Goal: Task Accomplishment & Management: Manage account settings

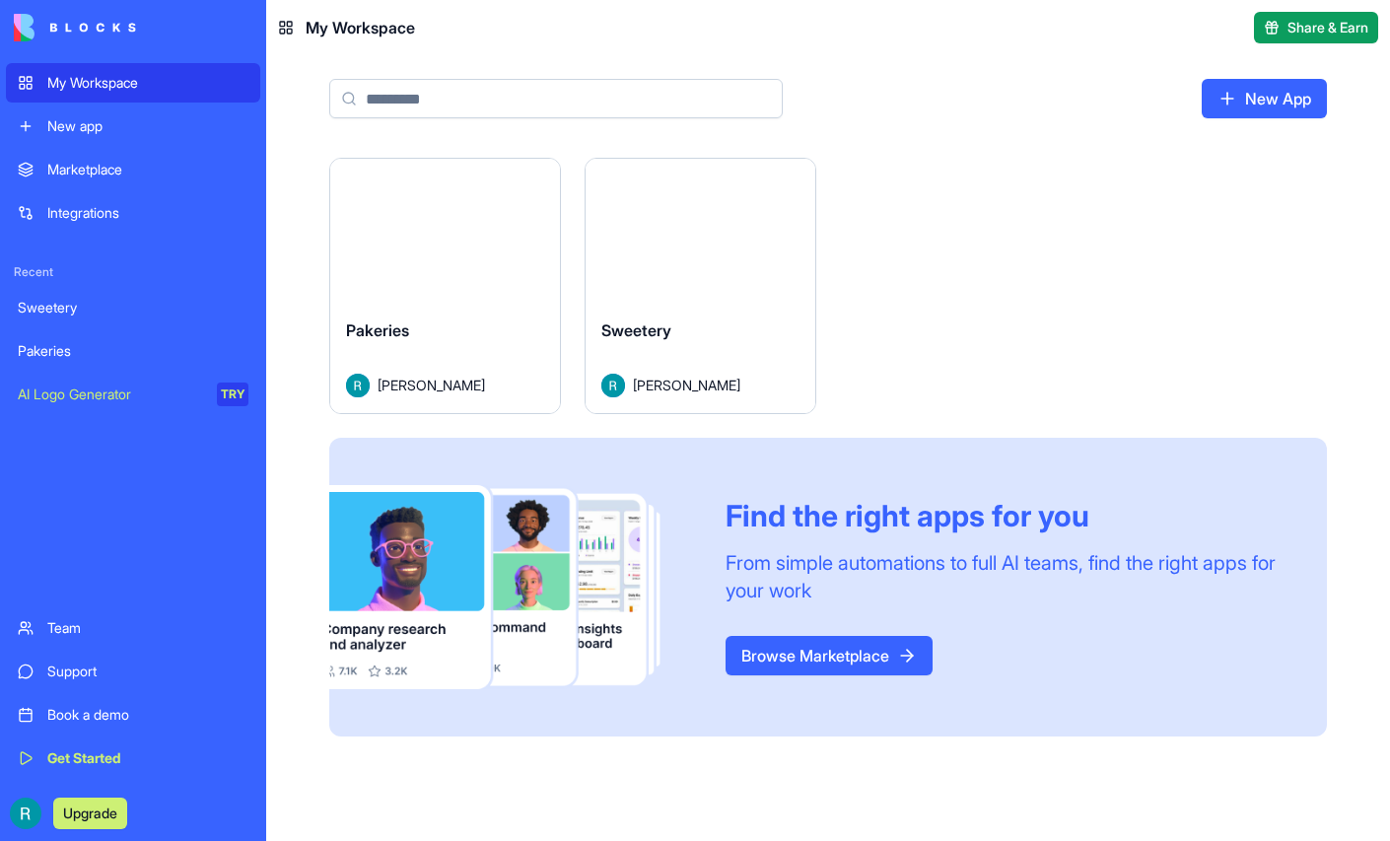
scroll to position [13, 0]
click at [829, 676] on link "Browse Marketplace" at bounding box center [829, 655] width 207 height 39
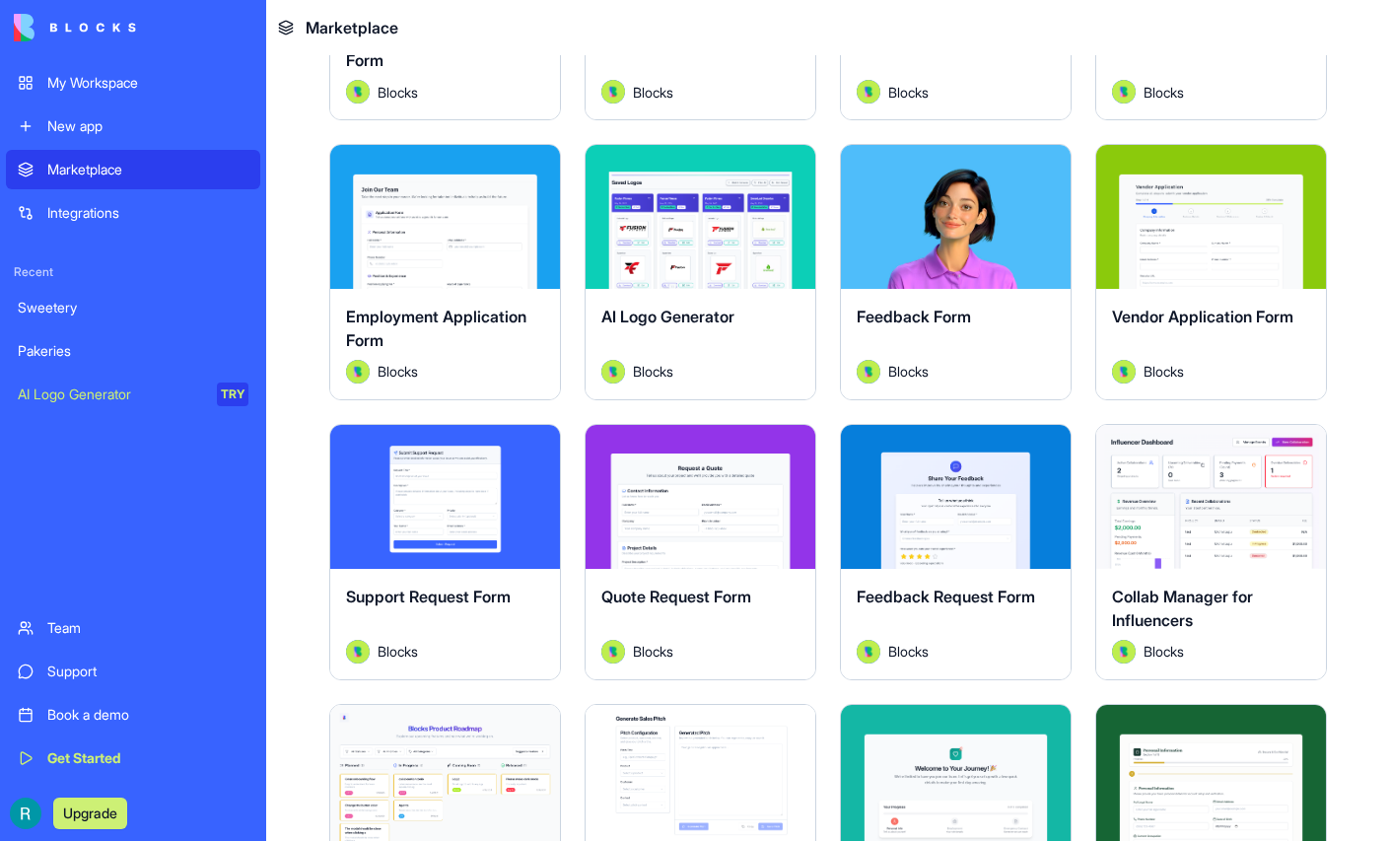
scroll to position [869, 0]
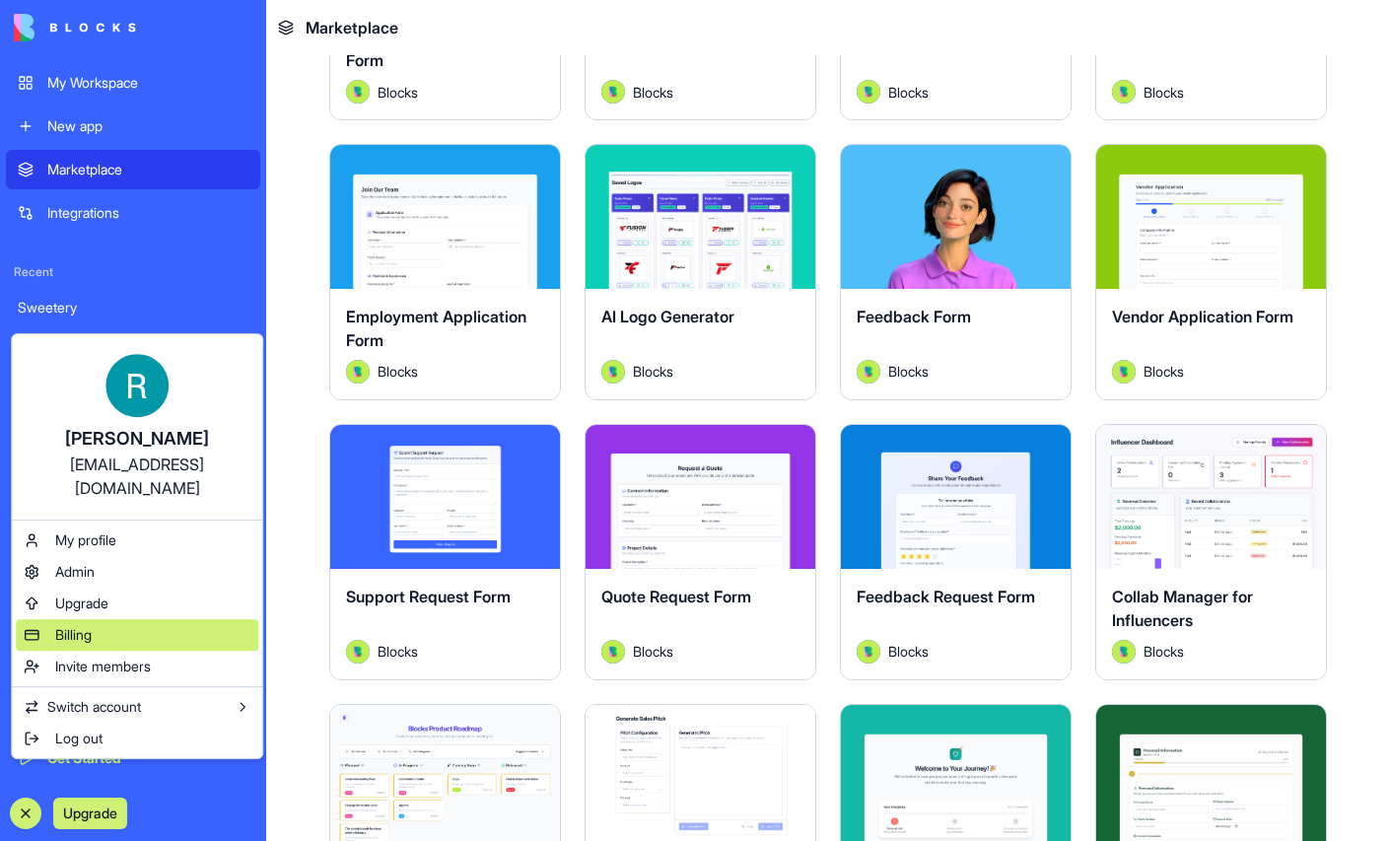
click at [86, 645] on span "Billing" at bounding box center [73, 635] width 36 height 20
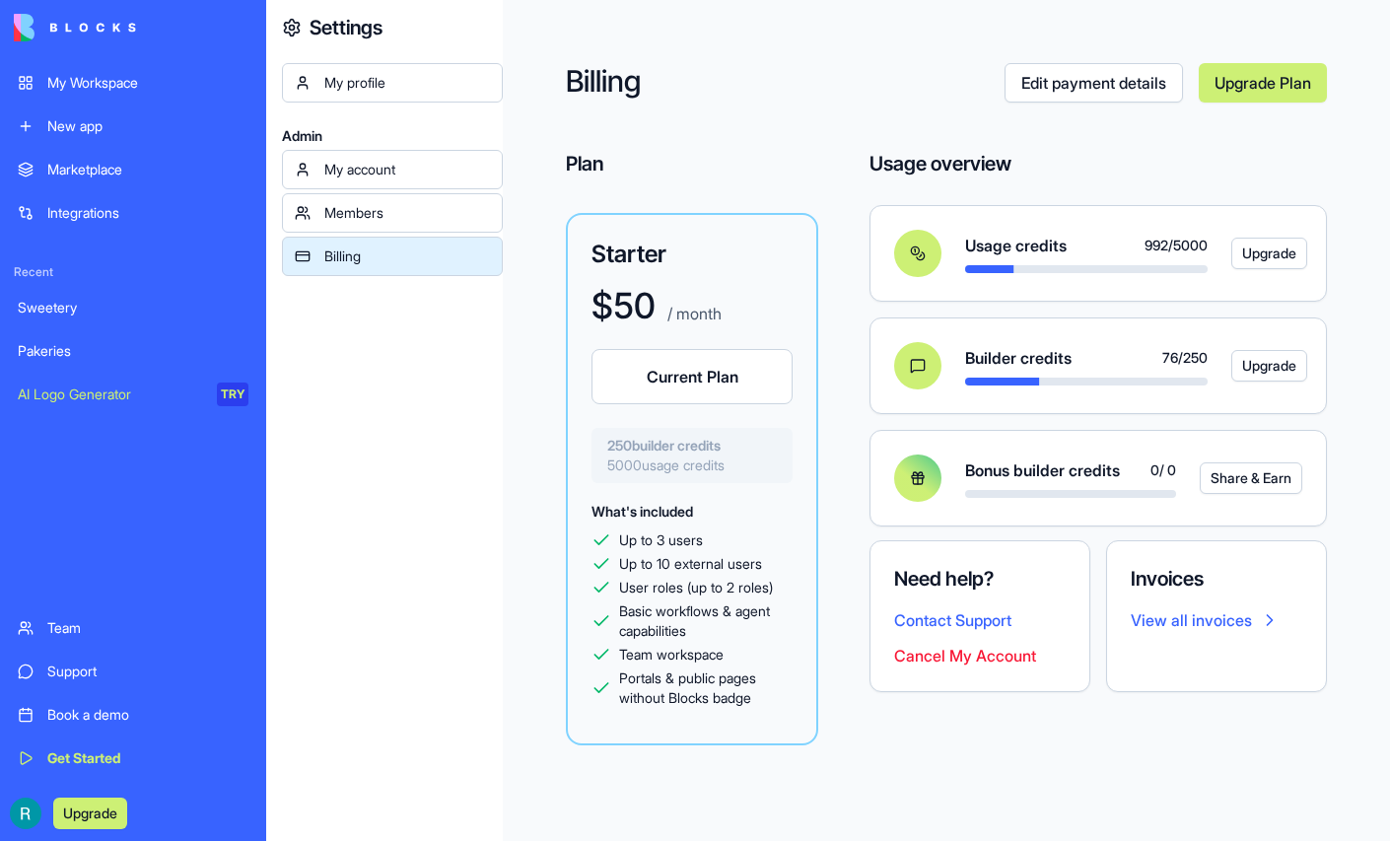
scroll to position [68, 0]
click at [1024, 668] on button "Cancel My Account" at bounding box center [965, 656] width 142 height 24
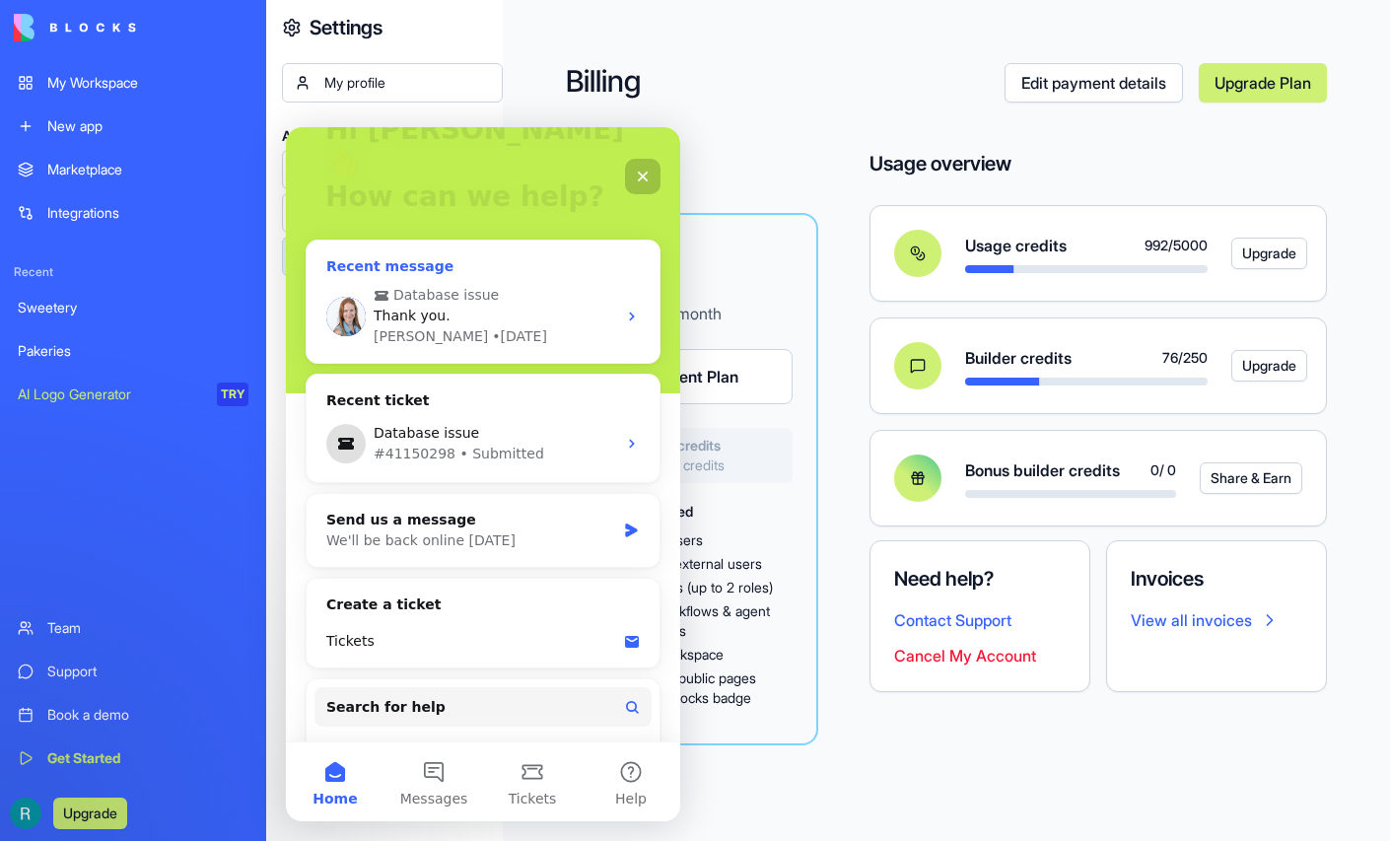
scroll to position [164, 0]
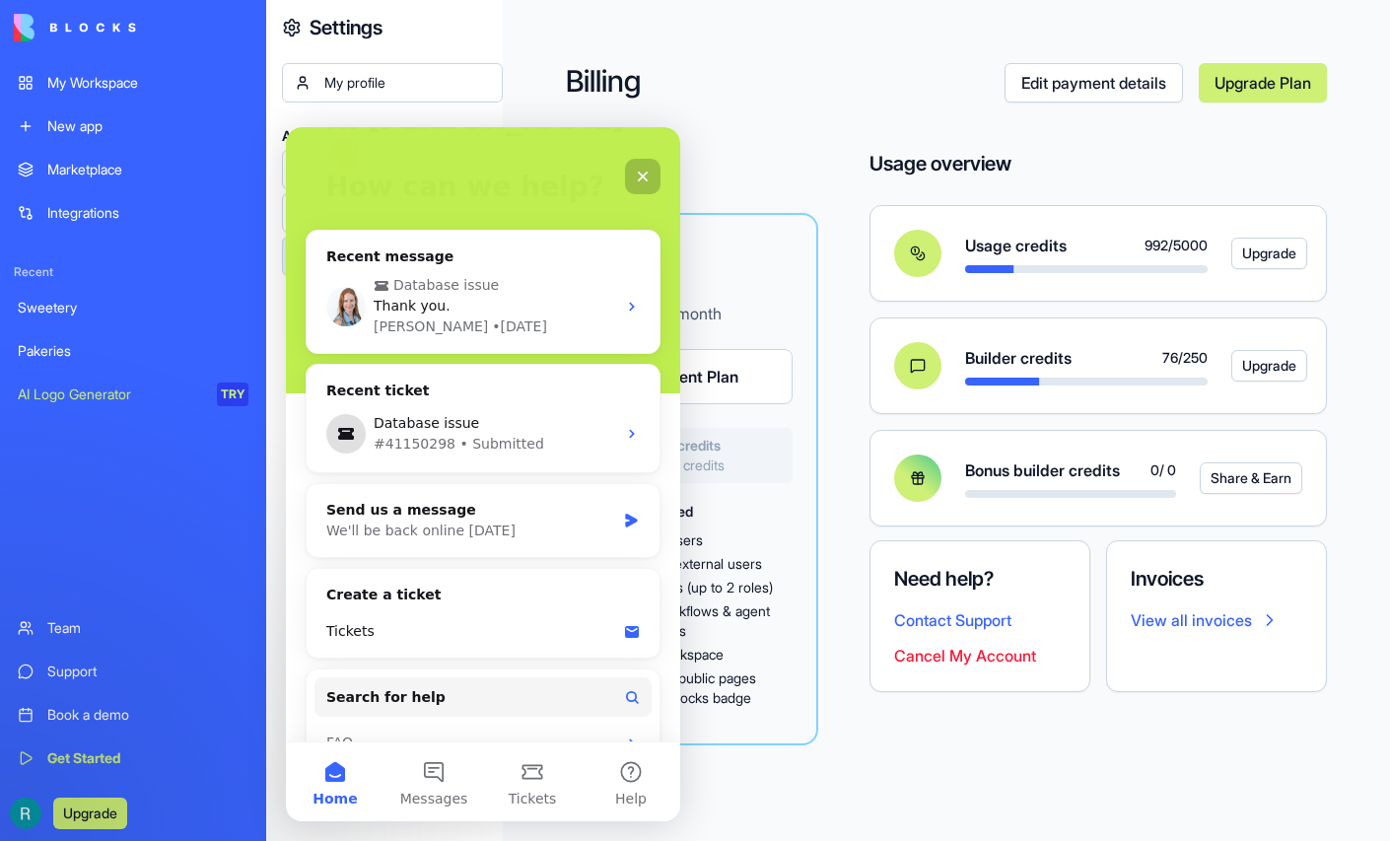
click at [640, 175] on icon "Close" at bounding box center [643, 177] width 11 height 11
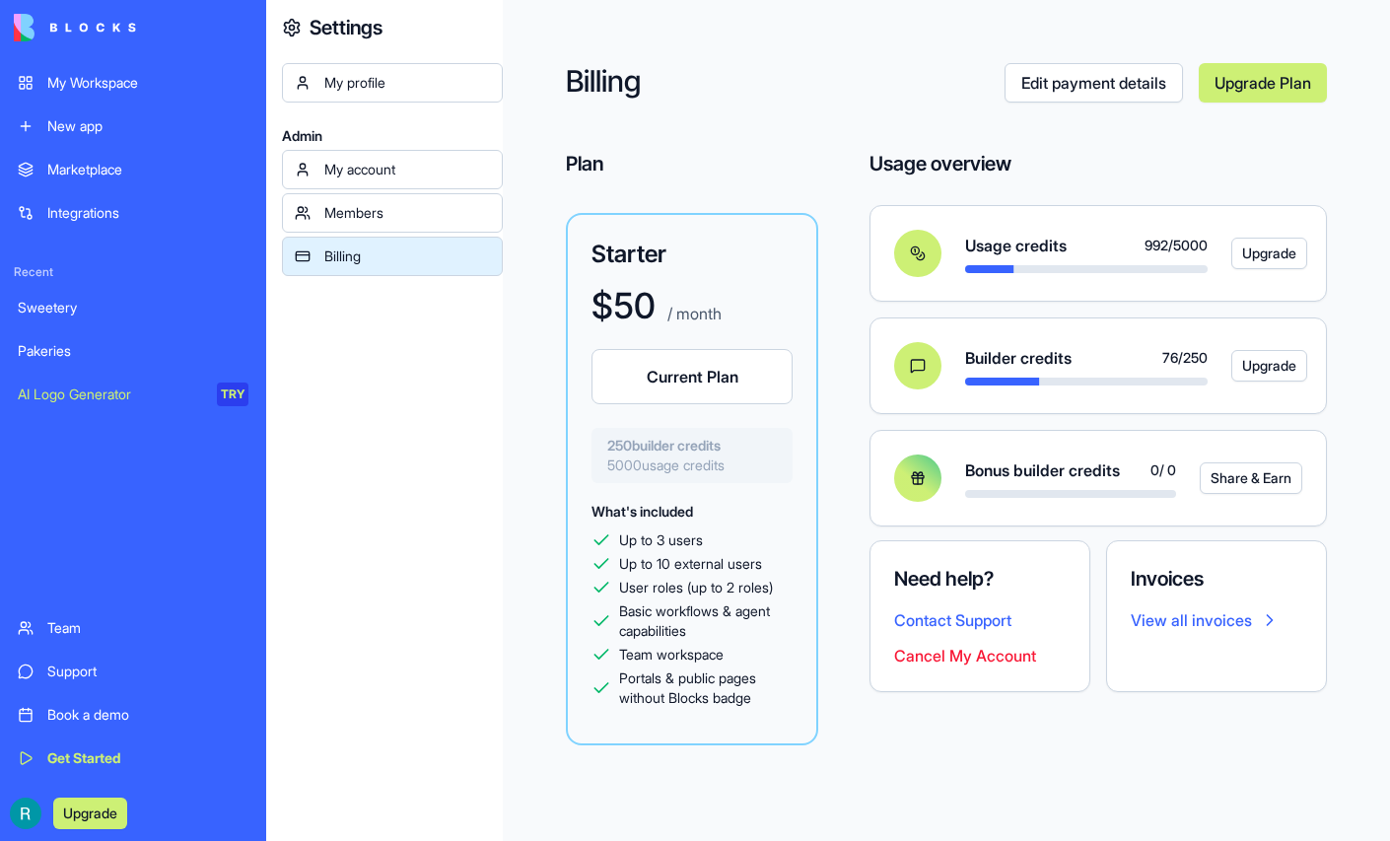
scroll to position [0, 0]
click at [323, 189] on link "My account" at bounding box center [392, 169] width 221 height 39
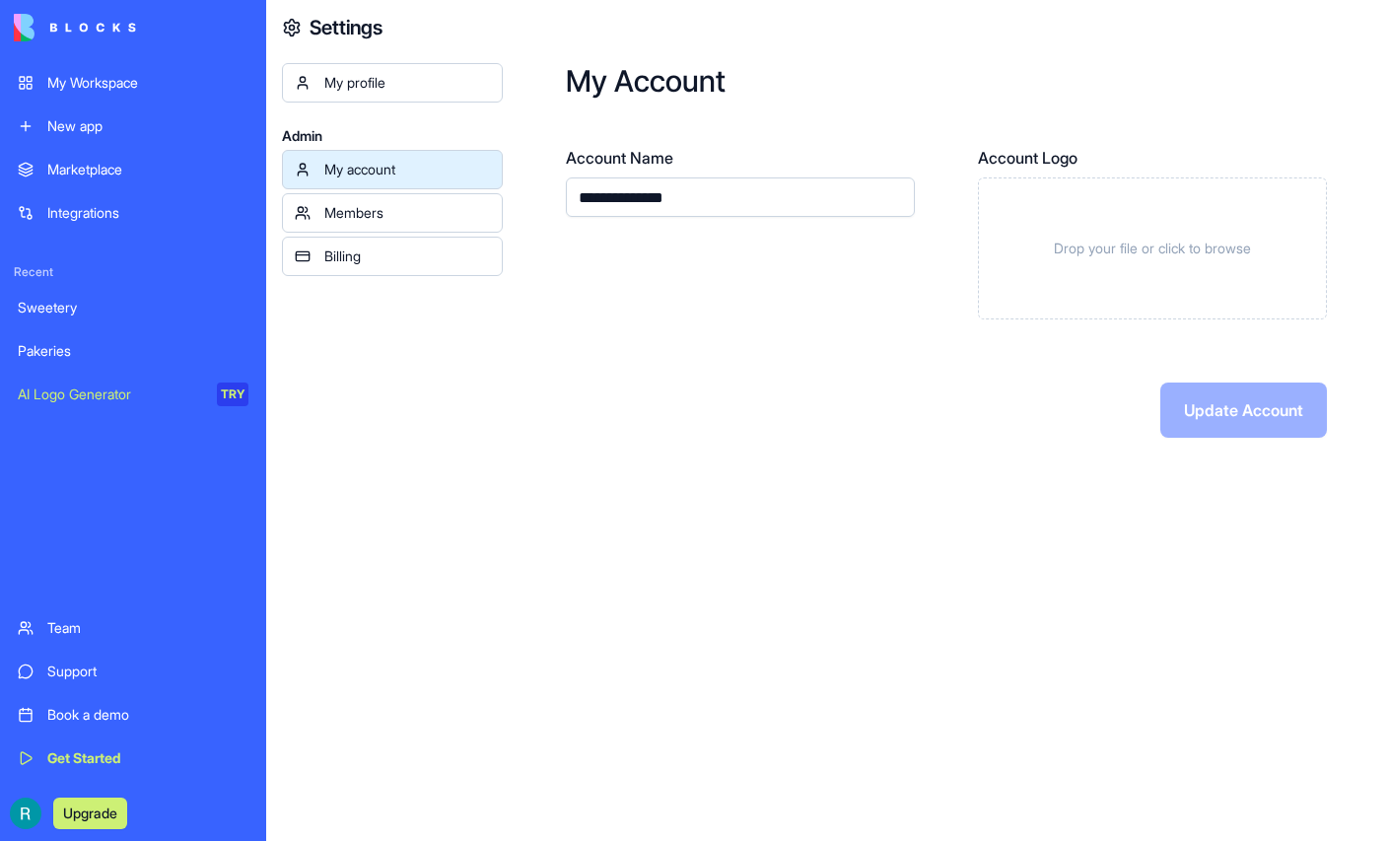
click at [396, 266] on div "Billing" at bounding box center [407, 257] width 166 height 20
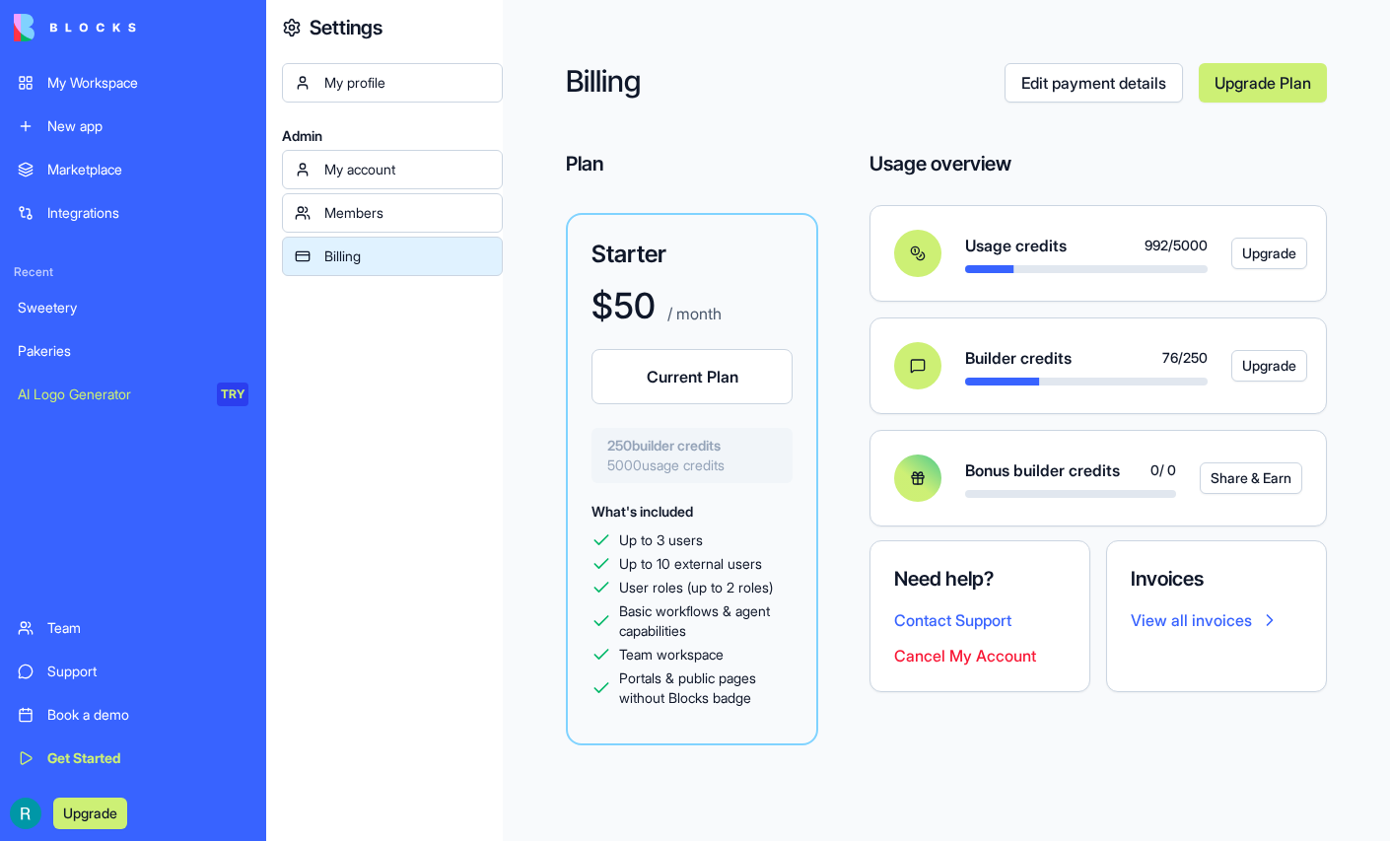
click at [1014, 96] on link "Edit payment details" at bounding box center [1094, 82] width 178 height 39
